Goal: Find specific page/section: Find specific page/section

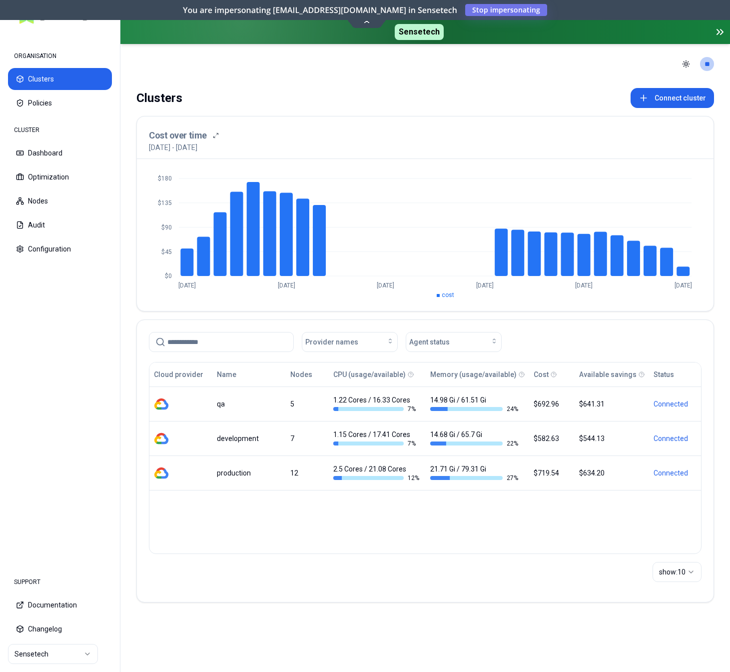
click at [32, 658] on html "ORGANISATION Clusters Policies CLUSTER Dashboard Optimization Nodes Audit Confi…" at bounding box center [365, 336] width 730 height 672
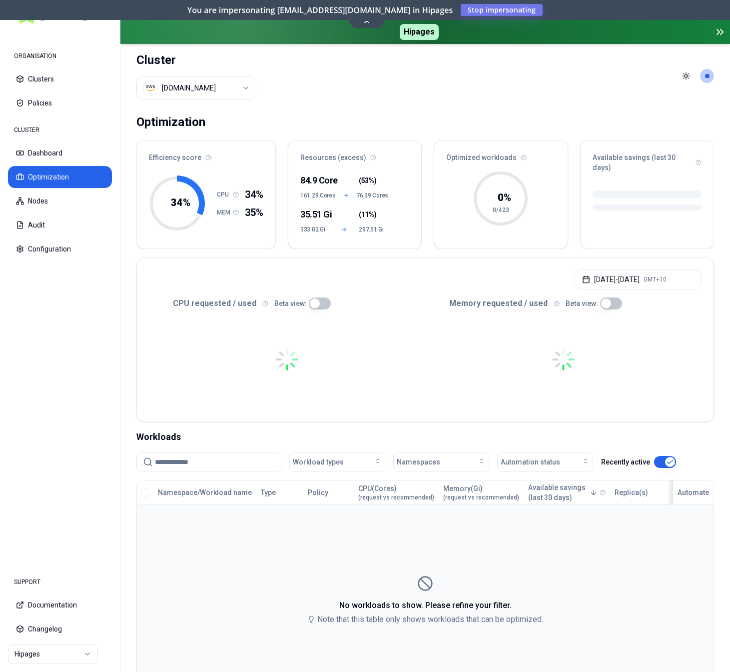
click at [250, 562] on td "No workloads to show. Please refine your filter. Note that this table only show…" at bounding box center [425, 600] width 577 height 192
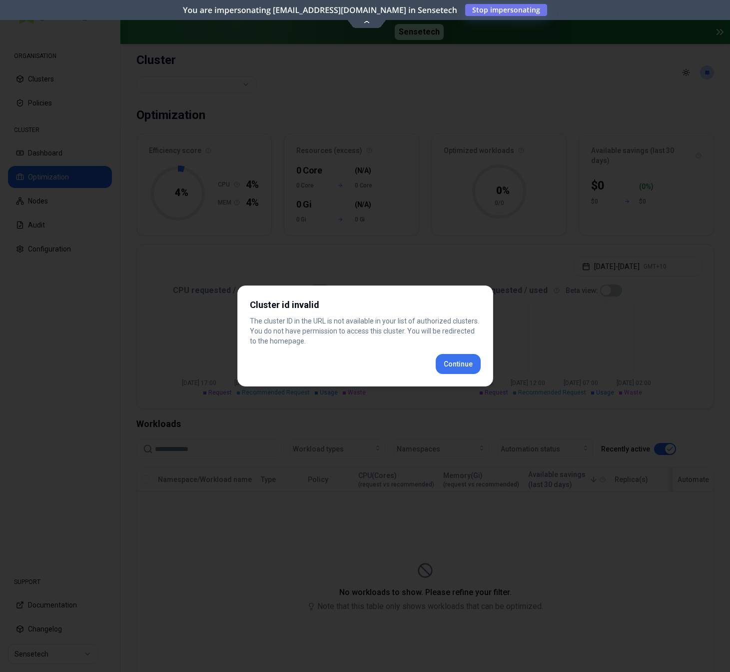
click at [458, 367] on div "Cluster id invalid The cluster ID in the URL is not available in your list of a…" at bounding box center [365, 335] width 256 height 101
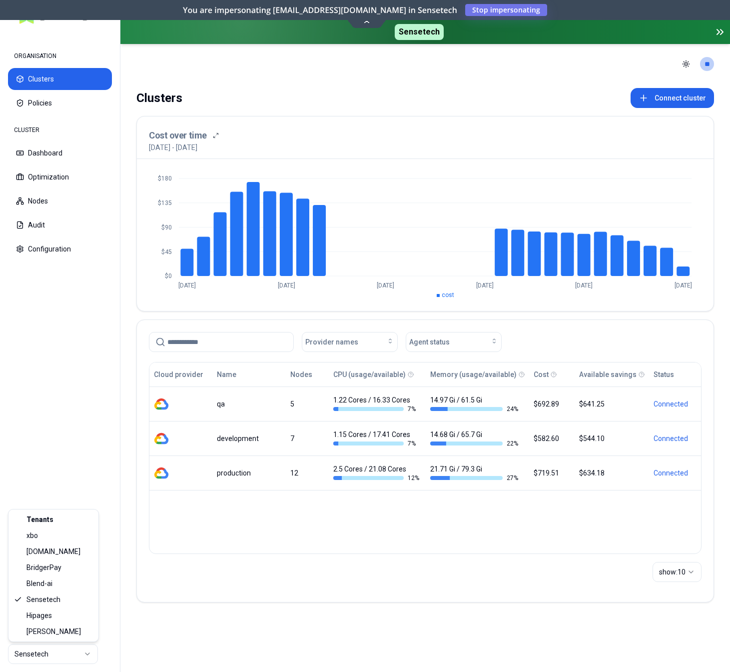
click at [46, 653] on html "ORGANISATION Clusters Policies CLUSTER Dashboard Optimization Nodes Audit Confi…" at bounding box center [365, 336] width 730 height 672
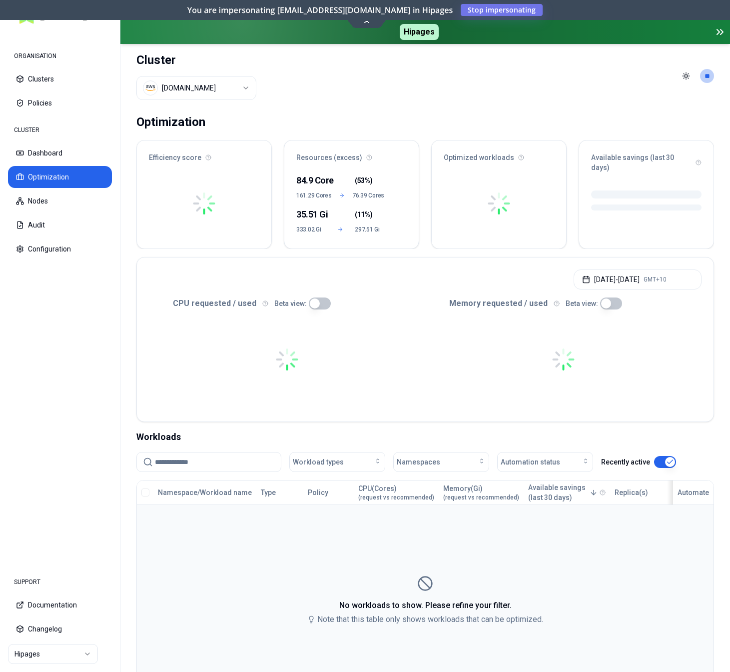
click at [355, 561] on td "No workloads to show. Please refine your filter. Note that this table only show…" at bounding box center [425, 600] width 577 height 192
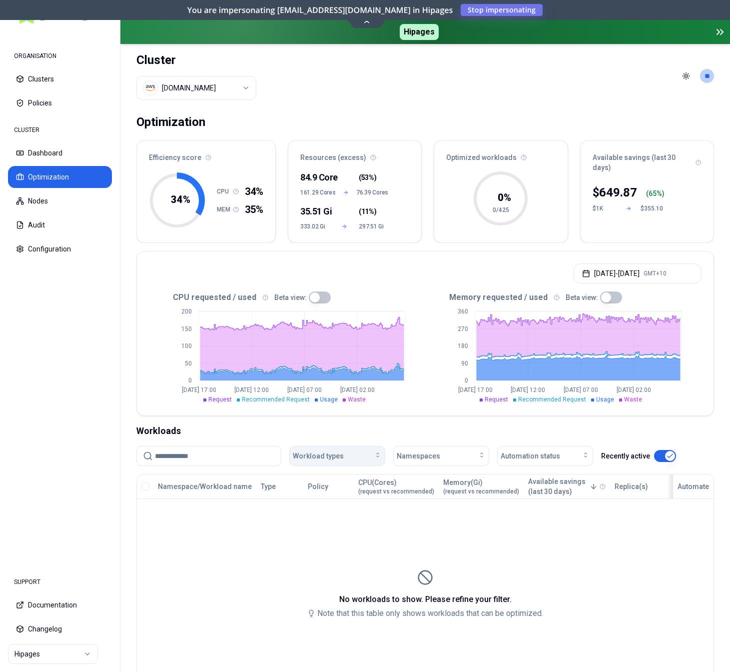
click at [340, 455] on span "Workload types" at bounding box center [318, 456] width 51 height 10
click at [321, 496] on div "Deployment" at bounding box center [339, 491] width 95 height 16
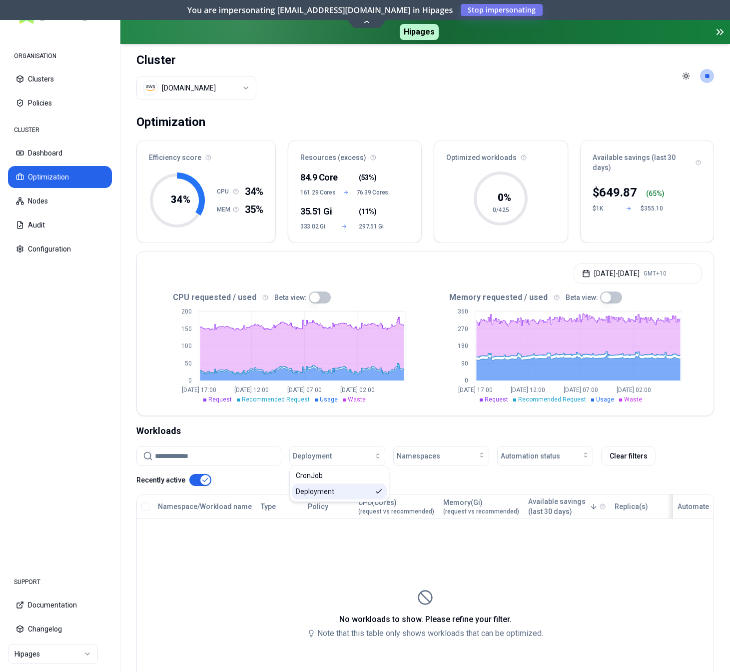
click at [326, 490] on span "Deployment" at bounding box center [315, 491] width 38 height 10
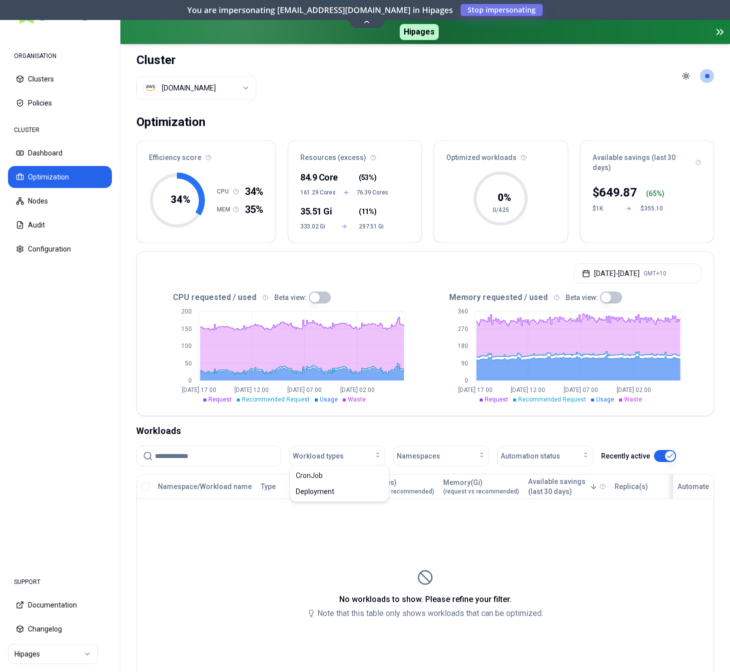
click at [329, 428] on div "Workloads" at bounding box center [425, 431] width 578 height 14
